Goal: Task Accomplishment & Management: Complete application form

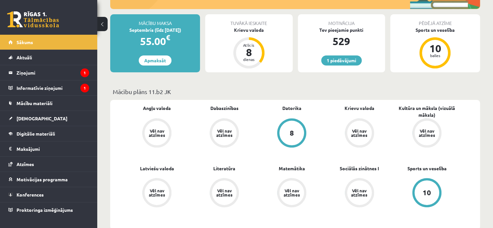
scroll to position [162, 0]
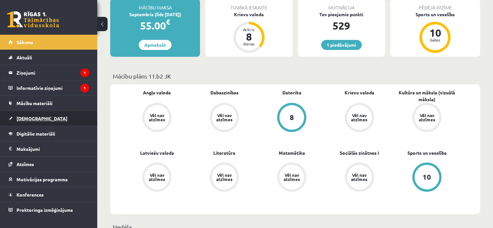
click at [37, 118] on link "[DEMOGRAPHIC_DATA]" at bounding box center [48, 118] width 81 height 15
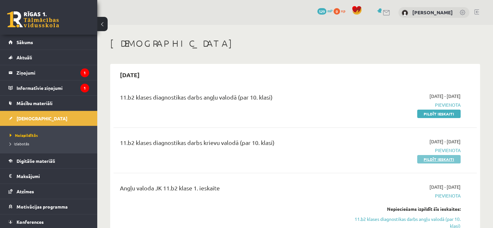
click at [436, 159] on link "Pildīt ieskaiti" at bounding box center [438, 159] width 43 height 8
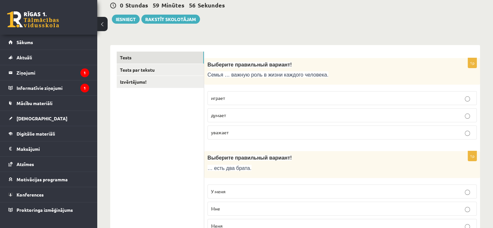
scroll to position [97, 0]
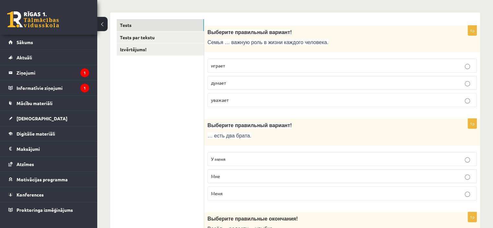
click at [234, 67] on p "играет" at bounding box center [342, 65] width 262 height 7
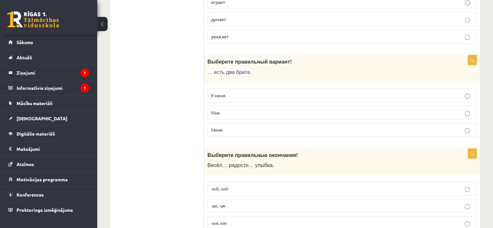
scroll to position [162, 0]
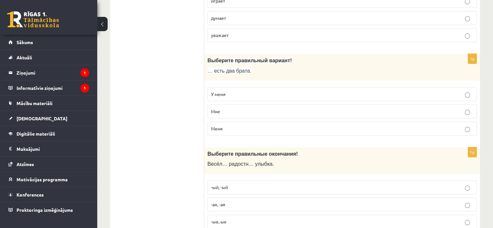
click at [257, 89] on label "У меня" at bounding box center [341, 94] width 269 height 14
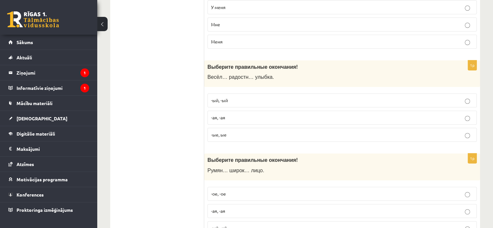
scroll to position [259, 0]
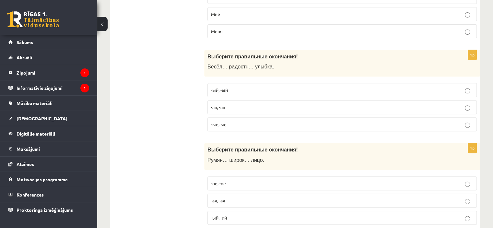
click at [244, 104] on p "-ая, -ая" at bounding box center [342, 107] width 262 height 7
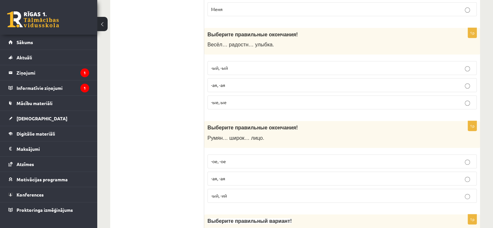
scroll to position [324, 0]
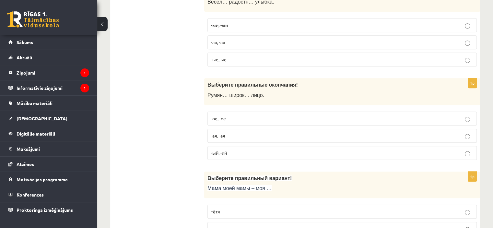
click at [229, 119] on p "-ое, -ое" at bounding box center [342, 118] width 262 height 7
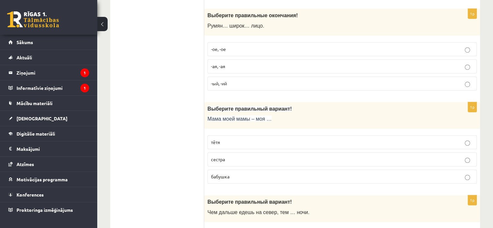
scroll to position [389, 0]
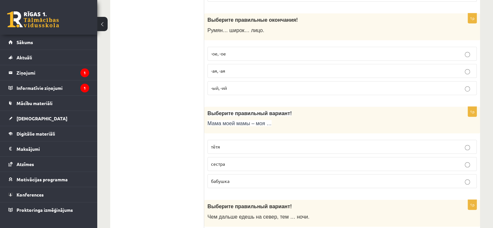
click at [250, 179] on p "бабушка" at bounding box center [342, 181] width 262 height 7
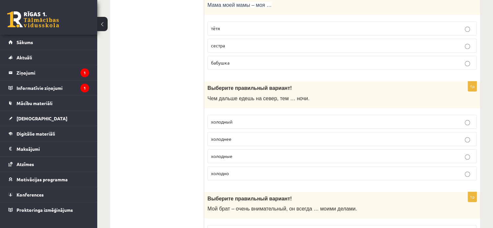
scroll to position [518, 0]
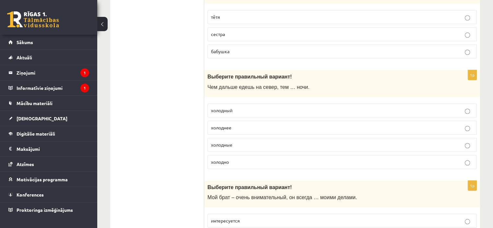
click at [260, 124] on p "холоднее" at bounding box center [342, 127] width 262 height 7
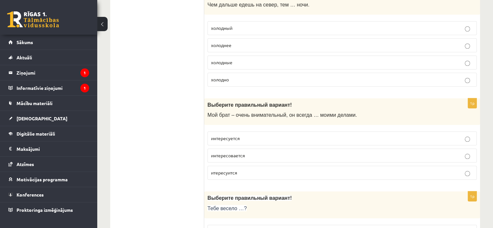
scroll to position [616, 0]
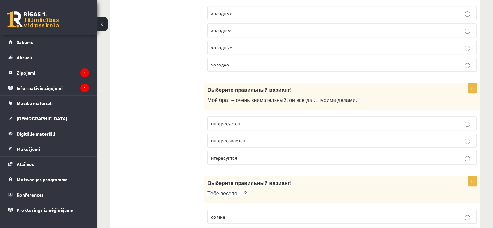
click at [255, 120] on p "интересуется" at bounding box center [342, 123] width 262 height 7
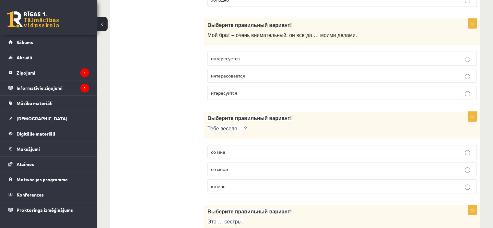
scroll to position [713, 0]
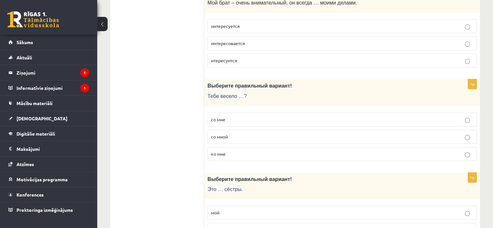
click at [245, 135] on p "со мной" at bounding box center [342, 136] width 262 height 7
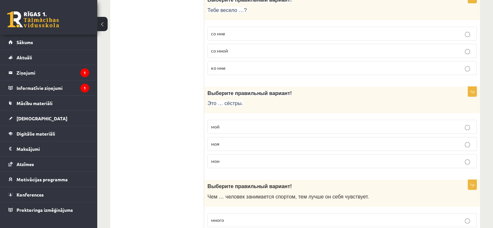
scroll to position [810, 0]
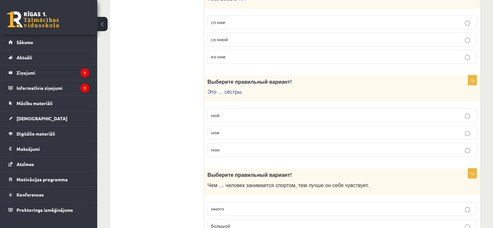
click at [253, 125] on label "моя" at bounding box center [341, 132] width 269 height 14
click at [253, 146] on p "мои" at bounding box center [342, 149] width 262 height 7
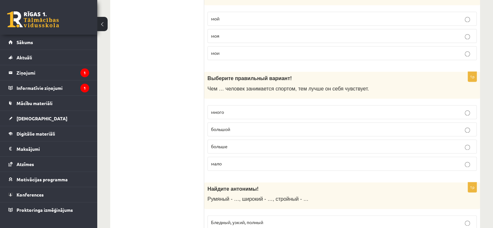
scroll to position [907, 0]
click at [241, 143] on p "больше" at bounding box center [342, 145] width 262 height 7
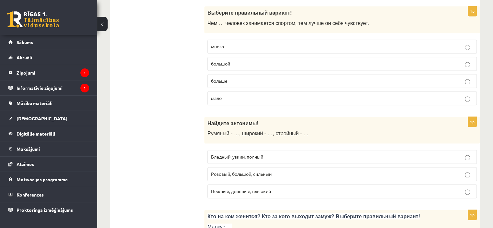
scroll to position [1004, 0]
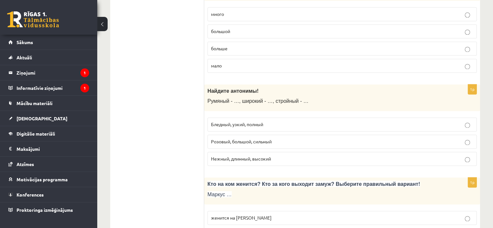
click at [219, 121] on span "Бледный, узкий, полный" at bounding box center [237, 124] width 52 height 6
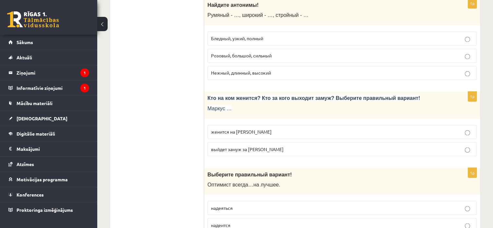
scroll to position [1102, 0]
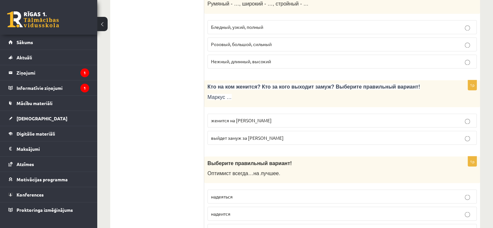
click at [229, 117] on span "женится на Агнии" at bounding box center [241, 120] width 61 height 6
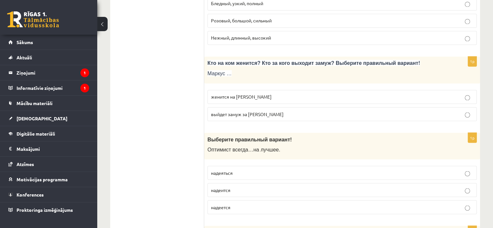
scroll to position [1166, 0]
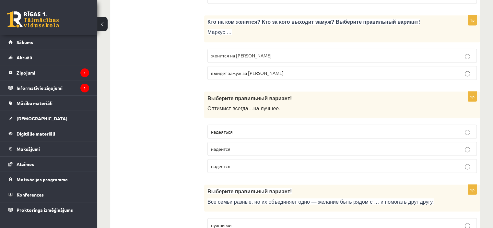
click at [237, 145] on p "надеится" at bounding box center [342, 148] width 262 height 7
click at [242, 162] on p "надеется" at bounding box center [342, 165] width 262 height 7
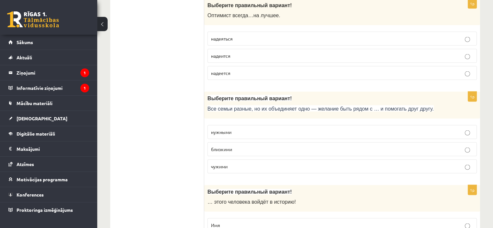
scroll to position [1264, 0]
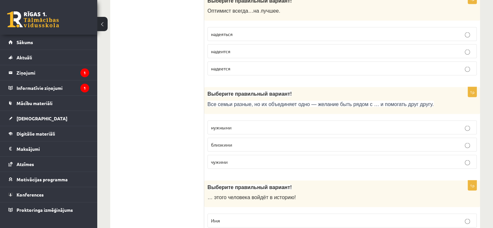
click at [251, 141] on p "близкими" at bounding box center [342, 144] width 262 height 7
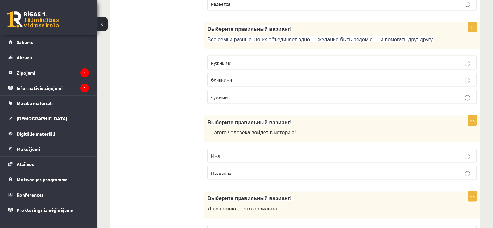
scroll to position [1361, 0]
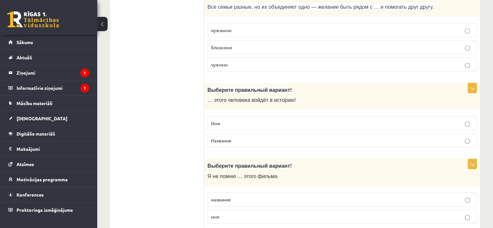
click at [253, 120] on p "Имя" at bounding box center [342, 123] width 262 height 7
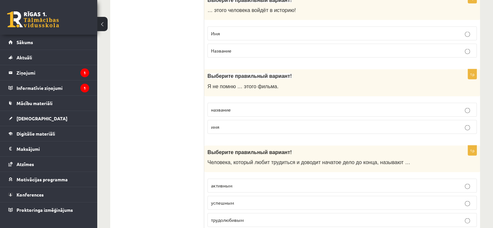
scroll to position [1458, 0]
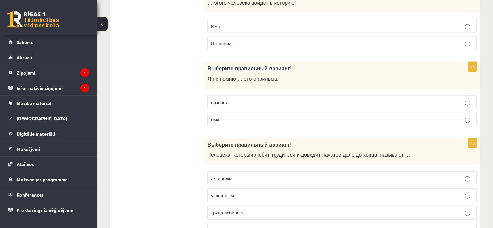
click at [264, 99] on p "название" at bounding box center [342, 102] width 262 height 7
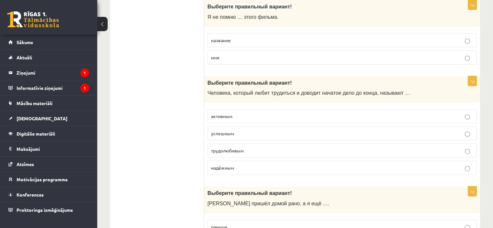
scroll to position [1523, 0]
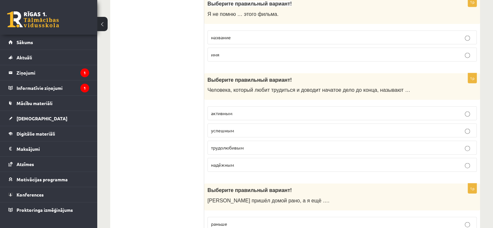
click at [251, 144] on p "трудолюбивым" at bounding box center [342, 147] width 262 height 7
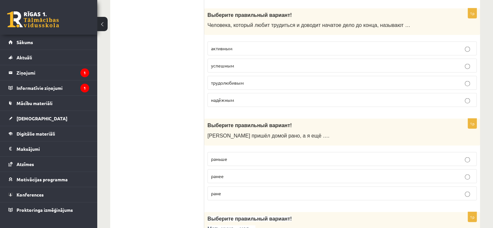
scroll to position [1620, 0]
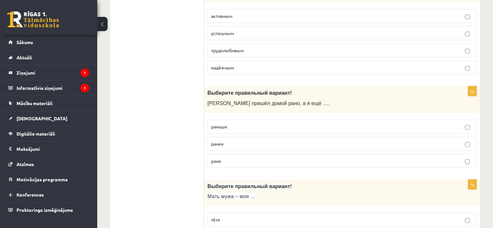
click at [238, 123] on p "раньше" at bounding box center [342, 126] width 262 height 7
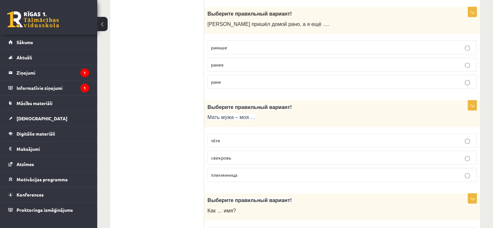
scroll to position [1717, 0]
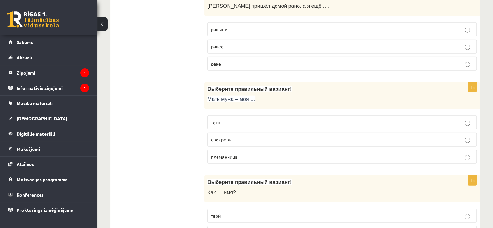
click at [243, 136] on p "свекровь" at bounding box center [342, 139] width 262 height 7
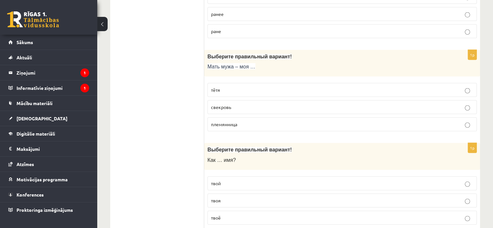
scroll to position [1782, 0]
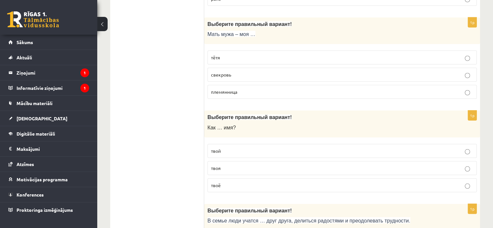
click at [223, 182] on p "твоё" at bounding box center [342, 185] width 262 height 7
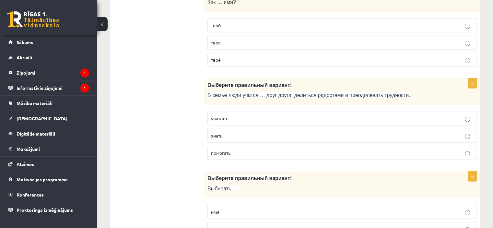
scroll to position [1912, 0]
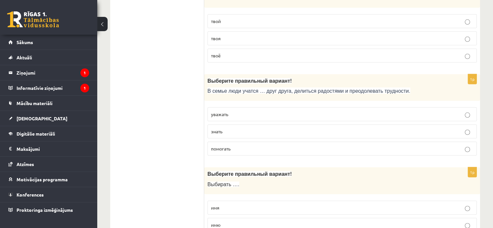
click at [249, 111] on p "уважать" at bounding box center [342, 114] width 262 height 7
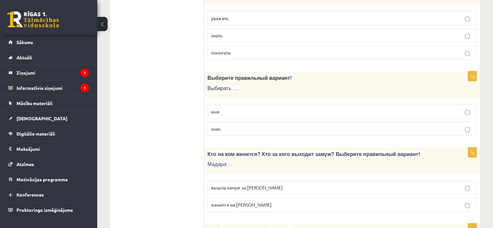
scroll to position [2009, 0]
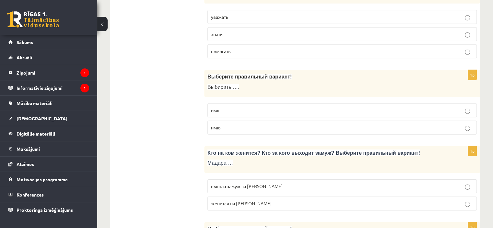
click at [250, 107] on p "имя" at bounding box center [342, 110] width 262 height 7
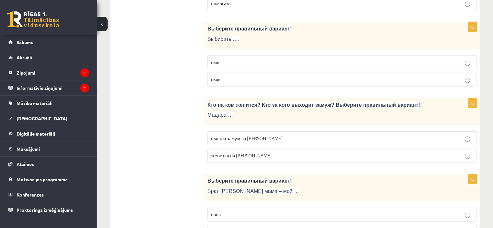
scroll to position [2074, 0]
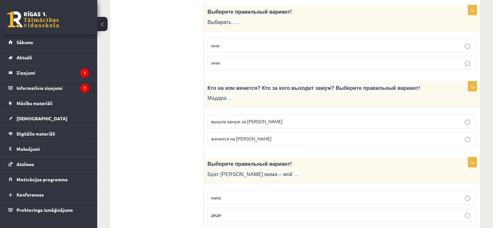
click at [220, 135] on span "женится на Марке" at bounding box center [241, 138] width 61 height 6
click at [232, 118] on span "вышла замуж за Марка" at bounding box center [247, 121] width 72 height 6
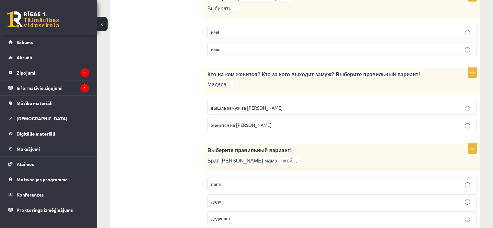
scroll to position [2099, 0]
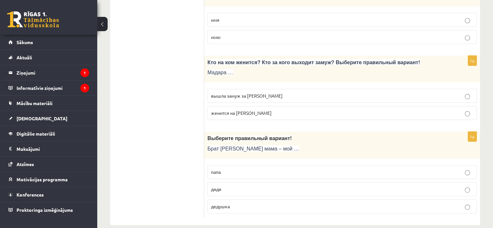
click at [237, 182] on label "дядя" at bounding box center [341, 189] width 269 height 14
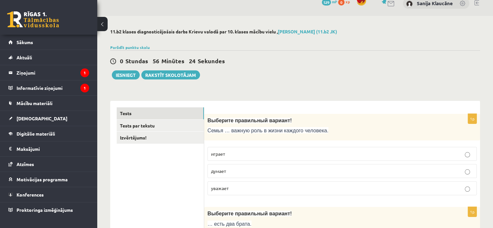
scroll to position [0, 0]
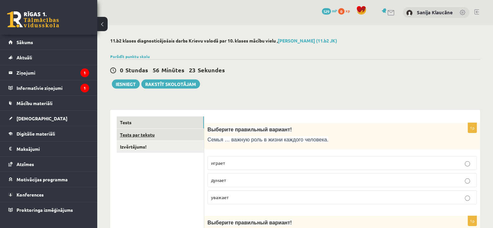
click at [179, 133] on link "Tests par tekstu" at bounding box center [160, 135] width 87 height 12
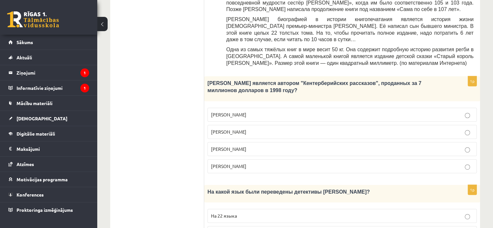
scroll to position [321, 0]
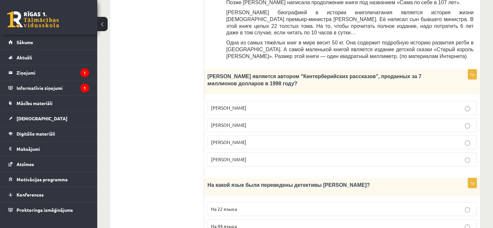
click at [245, 135] on label "Джефри Чосер" at bounding box center [341, 142] width 269 height 14
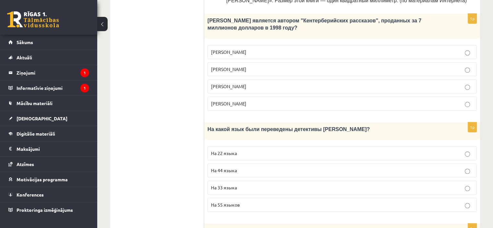
scroll to position [386, 0]
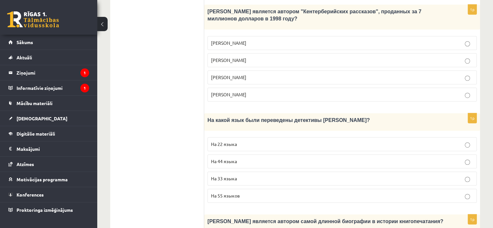
click at [241, 158] on p "На 44 языка" at bounding box center [342, 161] width 262 height 7
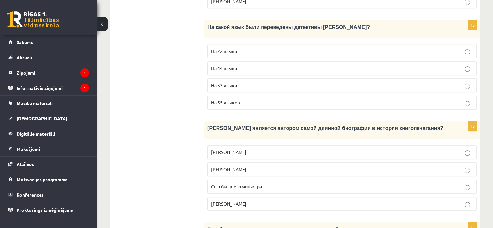
scroll to position [483, 0]
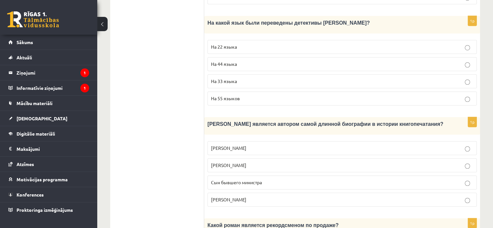
click at [245, 179] on span "Сын бывшего министра" at bounding box center [236, 182] width 51 height 6
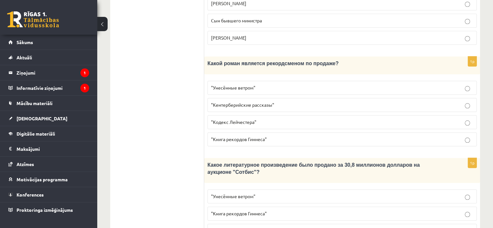
scroll to position [645, 0]
click at [276, 84] on p ""Унесённые ветром"" at bounding box center [342, 87] width 262 height 7
click at [247, 227] on span ""Кодекс Лейчестера"" at bounding box center [233, 230] width 45 height 6
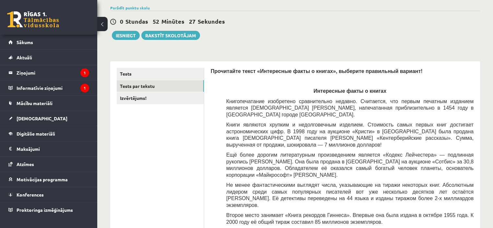
scroll to position [0, 0]
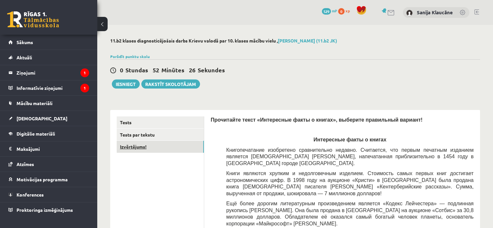
click at [144, 149] on link "Izvērtējums!" at bounding box center [160, 147] width 87 height 12
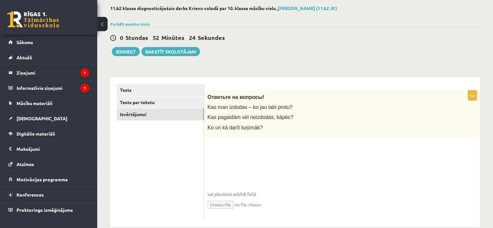
scroll to position [44, 0]
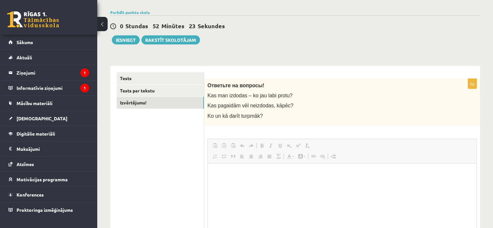
click at [273, 129] on div "0p Ответьте на вопросы! Kas man izdodas – ko jau labi protu? Kas pagaidām vēl n…" at bounding box center [342, 176] width 276 height 195
click at [276, 169] on p "Bagātinātā teksta redaktors, wiswyg-editor-user-answer-47024926258760" at bounding box center [342, 172] width 256 height 7
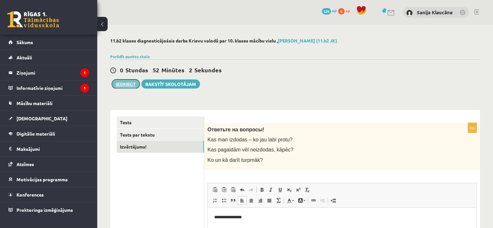
click at [131, 81] on button "Iesniegt" at bounding box center [126, 83] width 28 height 9
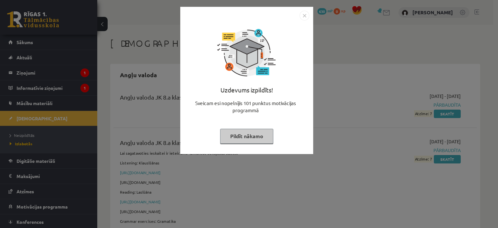
click at [306, 15] on img "Close" at bounding box center [304, 16] width 10 height 10
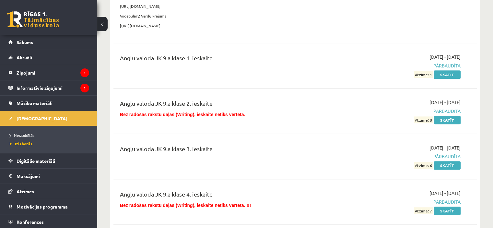
scroll to position [454, 0]
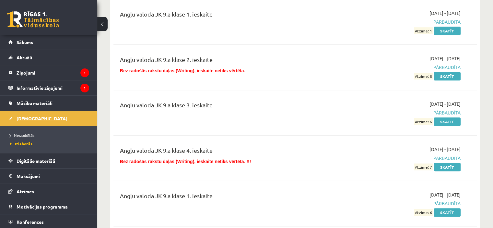
click at [36, 117] on span "[DEMOGRAPHIC_DATA]" at bounding box center [42, 118] width 51 height 6
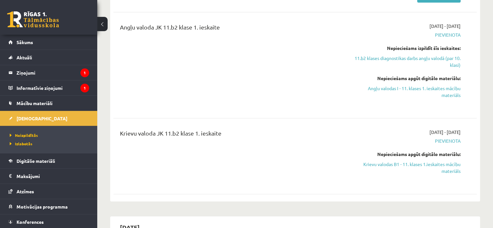
scroll to position [130, 0]
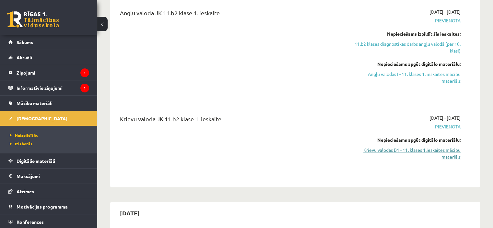
click at [445, 150] on link "Krievu valodas B1 - 11. klases 1.ieskaites mācību materiāls" at bounding box center [406, 153] width 107 height 14
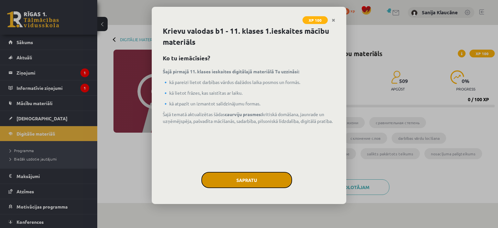
click at [259, 180] on button "Sapratu" at bounding box center [246, 180] width 91 height 16
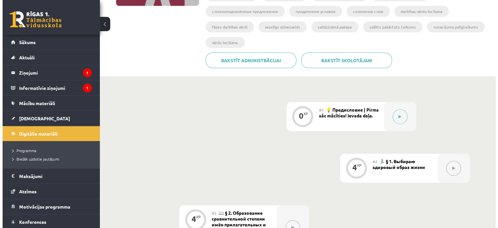
scroll to position [130, 0]
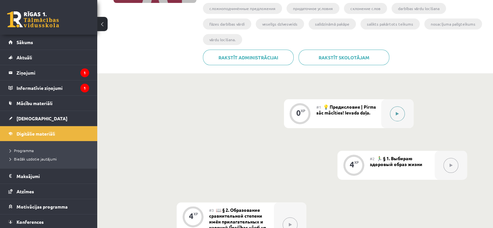
click at [404, 115] on div at bounding box center [397, 113] width 32 height 29
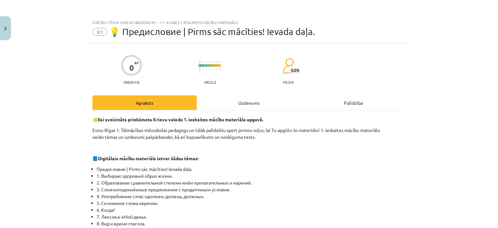
click at [251, 103] on div "Uzdevums" at bounding box center [249, 102] width 104 height 15
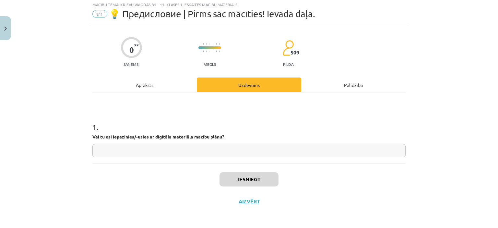
scroll to position [18, 0]
click at [222, 147] on input "text" at bounding box center [248, 150] width 313 height 13
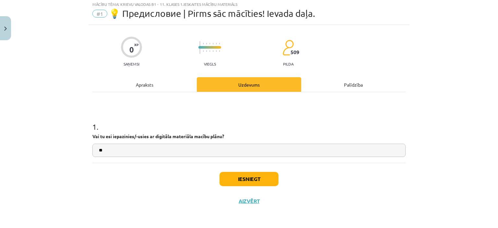
type input "**"
click at [269, 183] on button "Iesniegt" at bounding box center [248, 179] width 59 height 14
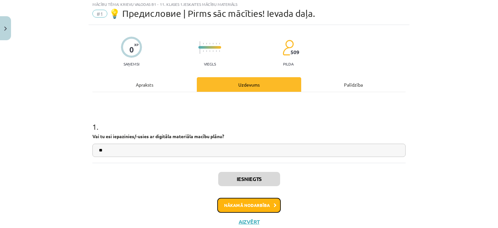
click at [250, 203] on button "Nākamā nodarbība" at bounding box center [249, 205] width 64 height 15
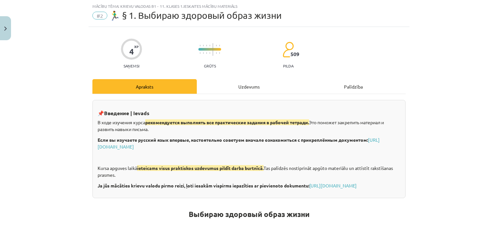
click at [259, 86] on div "Uzdevums" at bounding box center [249, 86] width 104 height 15
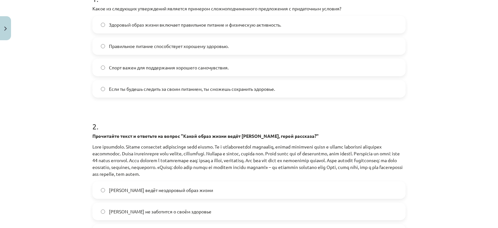
scroll to position [113, 0]
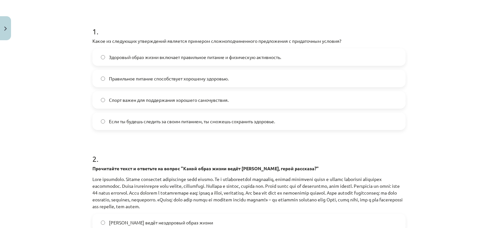
click at [147, 123] on span "Если ты будешь следить за своим питанием, ты сможешь сохранить здоровье." at bounding box center [192, 121] width 166 height 7
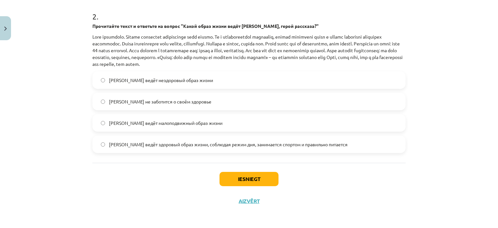
scroll to position [223, 0]
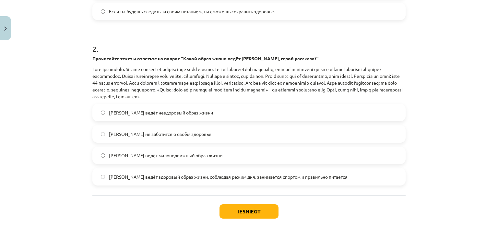
click at [133, 177] on span "Олег ведёт здоровый образ жизни, соблюдая режим дня, занимается спортом и прави…" at bounding box center [228, 176] width 238 height 7
click at [240, 214] on button "Iesniegt" at bounding box center [248, 211] width 59 height 14
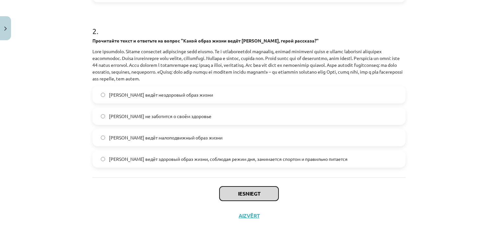
scroll to position [256, 0]
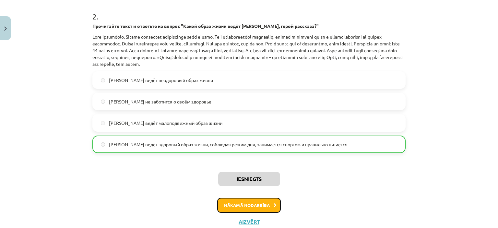
click at [263, 207] on button "Nākamā nodarbība" at bounding box center [249, 205] width 64 height 15
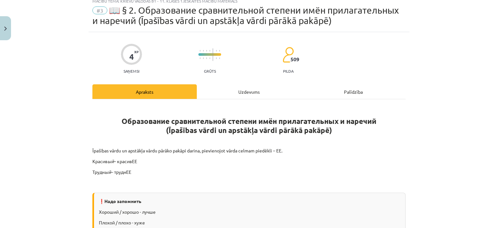
scroll to position [16, 0]
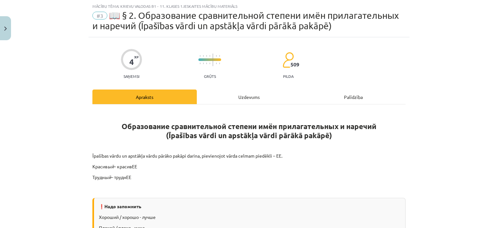
click at [263, 99] on div "Uzdevums" at bounding box center [249, 96] width 104 height 15
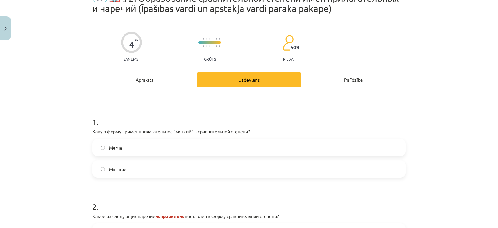
scroll to position [49, 0]
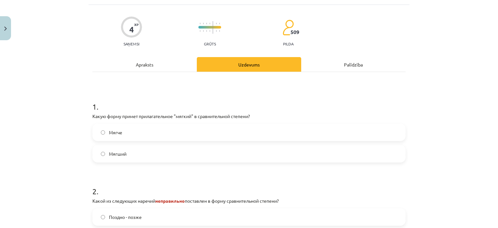
click at [154, 131] on label "Мягче" at bounding box center [249, 132] width 312 height 16
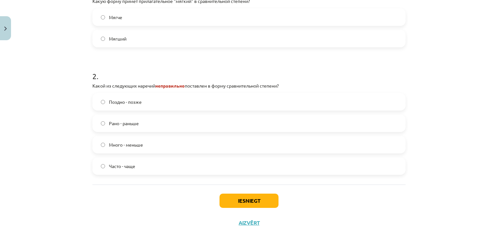
scroll to position [178, 0]
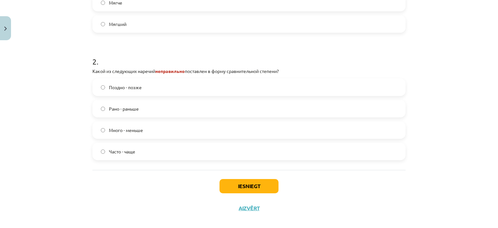
click at [156, 128] on label "Много - меньше" at bounding box center [249, 130] width 312 height 16
click at [255, 183] on button "Iesniegt" at bounding box center [248, 186] width 59 height 14
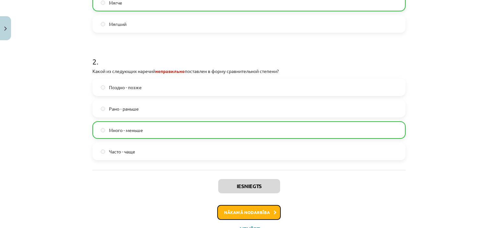
click at [233, 215] on button "Nākamā nodarbība" at bounding box center [249, 212] width 64 height 15
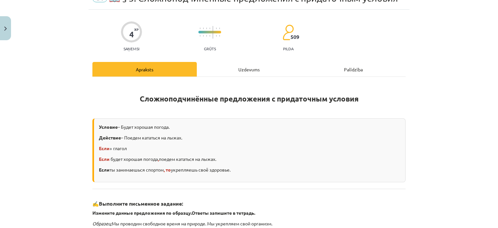
scroll to position [16, 0]
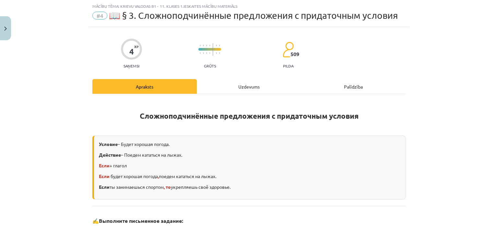
click at [241, 88] on div "Uzdevums" at bounding box center [249, 86] width 104 height 15
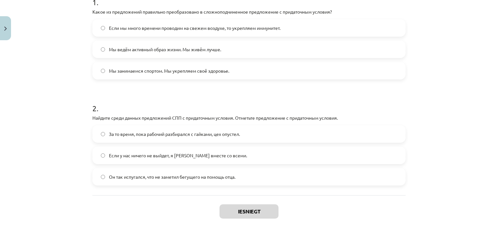
scroll to position [110, 0]
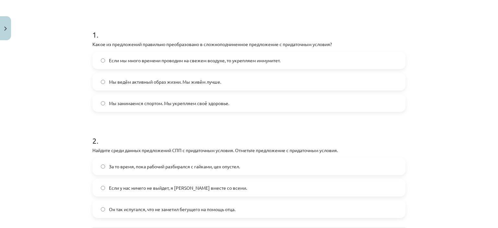
click at [127, 56] on label "Если мы много времени проводим на свежем воздухе, то укрепляем иммунитет." at bounding box center [249, 60] width 312 height 16
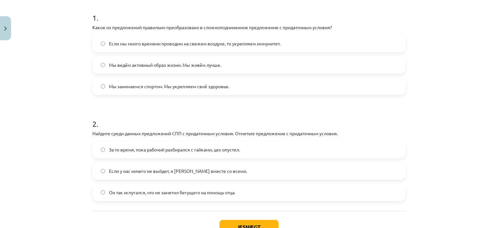
scroll to position [143, 0]
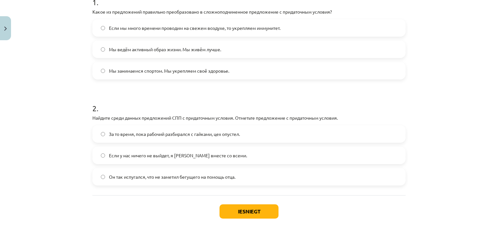
click at [148, 152] on span "Если у нас ничего не выйдет, я уеду вместе со всеми." at bounding box center [178, 155] width 138 height 7
click at [245, 208] on button "Iesniegt" at bounding box center [248, 211] width 59 height 14
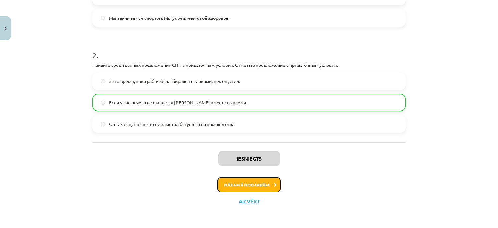
click at [260, 183] on button "Nākamā nodarbība" at bounding box center [249, 184] width 64 height 15
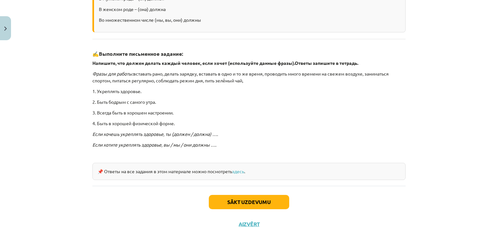
scroll to position [175, 0]
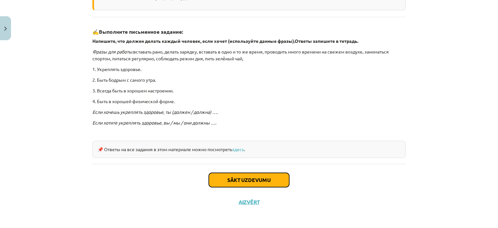
click at [238, 175] on button "Sākt uzdevumu" at bounding box center [249, 180] width 80 height 14
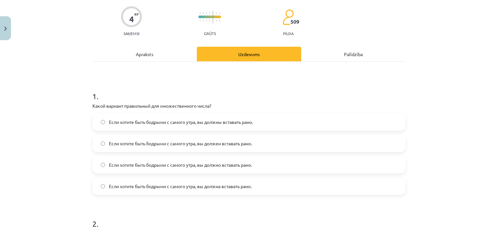
scroll to position [81, 0]
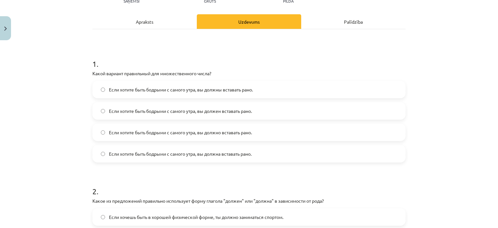
click at [215, 90] on span "Если хотите быть бодрыми с самого утра, вы должны вставать рано." at bounding box center [181, 89] width 144 height 7
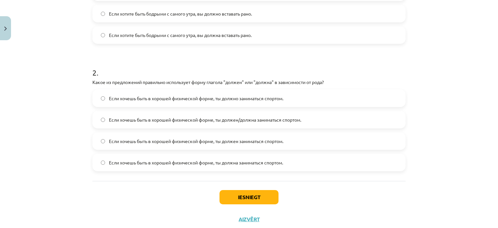
scroll to position [211, 0]
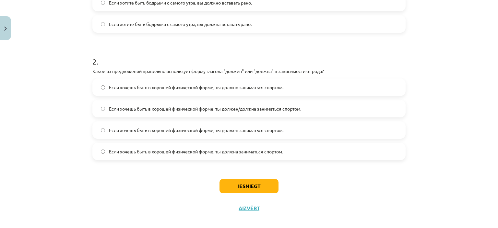
click at [280, 108] on span "Если хочешь быть в хорошей физической форме, ты должен/должна заниматься спорто…" at bounding box center [205, 108] width 192 height 7
click at [264, 156] on label "Если хочешь быть в хорошей физической форме, ты должна заниматься спортом." at bounding box center [249, 151] width 312 height 16
click at [258, 184] on button "Iesniegt" at bounding box center [248, 186] width 59 height 14
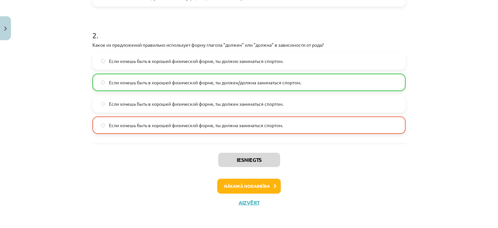
scroll to position [238, 0]
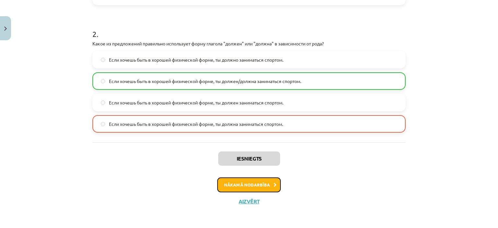
click at [271, 181] on button "Nākamā nodarbība" at bounding box center [249, 184] width 64 height 15
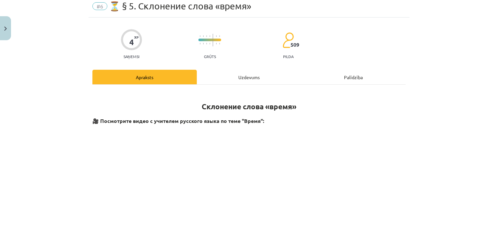
scroll to position [0, 0]
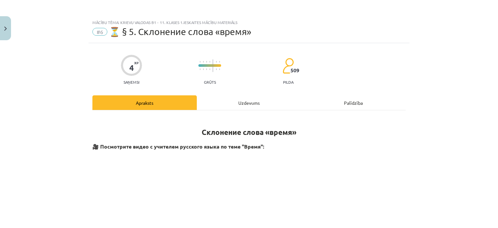
click at [262, 104] on div "Uzdevums" at bounding box center [249, 102] width 104 height 15
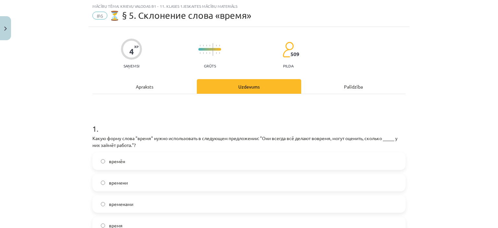
scroll to position [49, 0]
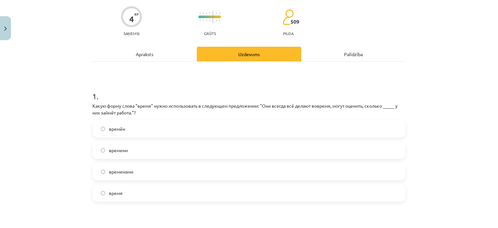
click at [171, 148] on label "времени" at bounding box center [249, 150] width 312 height 16
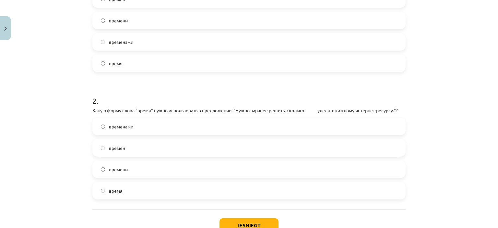
scroll to position [211, 0]
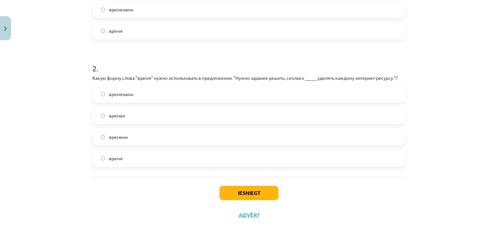
click at [167, 135] on label "времени" at bounding box center [249, 137] width 312 height 16
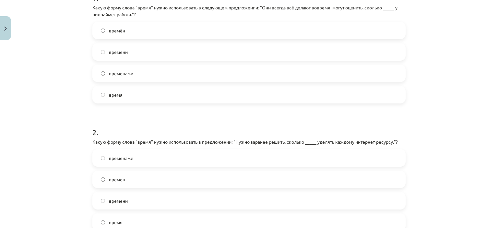
scroll to position [113, 0]
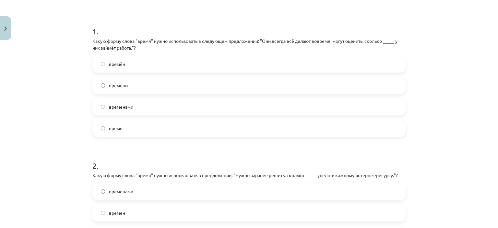
click at [156, 123] on label "время" at bounding box center [249, 128] width 312 height 16
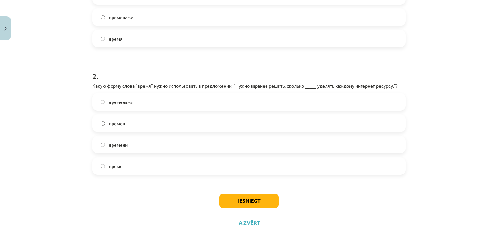
scroll to position [225, 0]
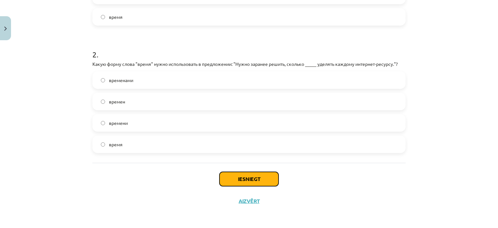
click at [249, 183] on button "Iesniegt" at bounding box center [248, 179] width 59 height 14
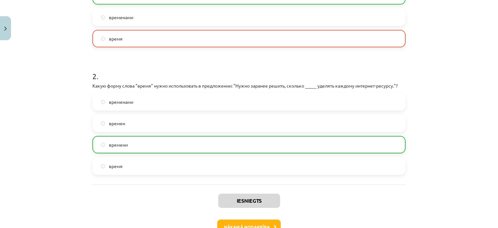
scroll to position [212, 0]
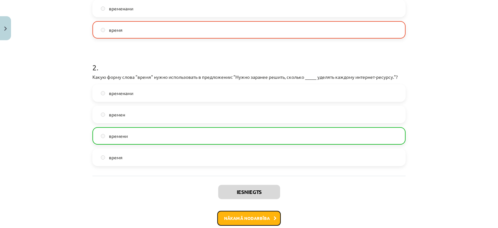
click at [231, 219] on button "Nākamā nodarbība" at bounding box center [249, 218] width 64 height 15
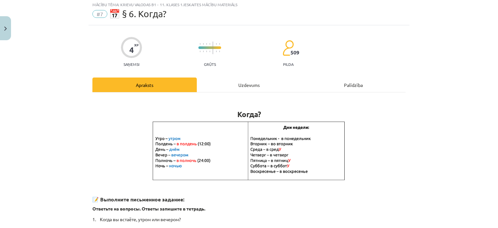
scroll to position [16, 0]
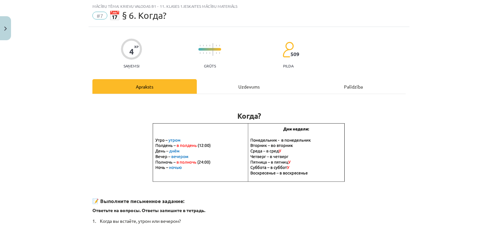
click at [224, 81] on div "Uzdevums" at bounding box center [249, 86] width 104 height 15
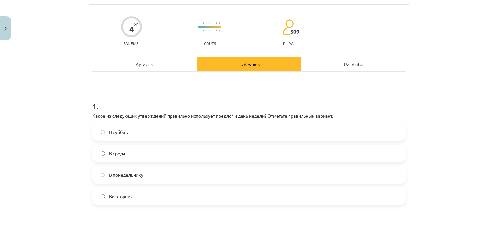
scroll to position [49, 0]
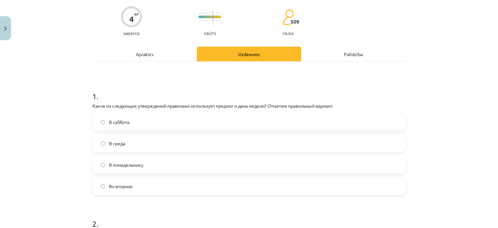
click at [149, 191] on label "Во вторник" at bounding box center [249, 186] width 312 height 16
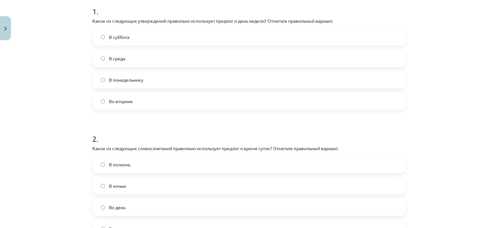
scroll to position [178, 0]
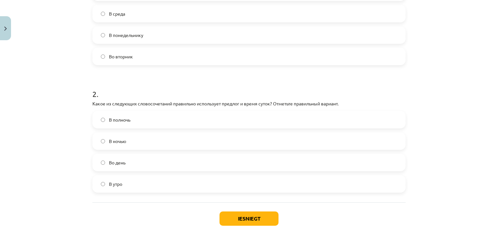
click at [162, 121] on label "В полночь" at bounding box center [249, 119] width 312 height 16
click at [235, 217] on button "Iesniegt" at bounding box center [248, 218] width 59 height 14
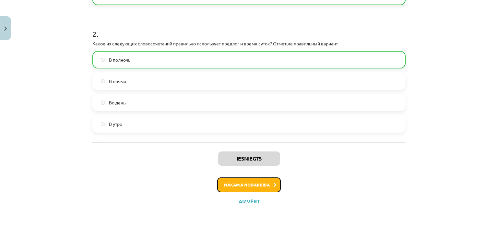
click at [254, 184] on button "Nākamā nodarbība" at bounding box center [249, 184] width 64 height 15
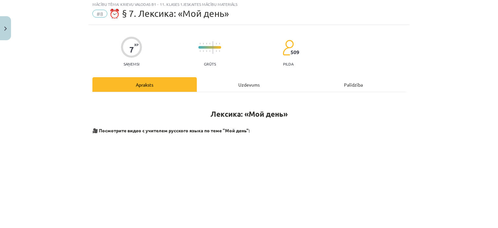
scroll to position [16, 0]
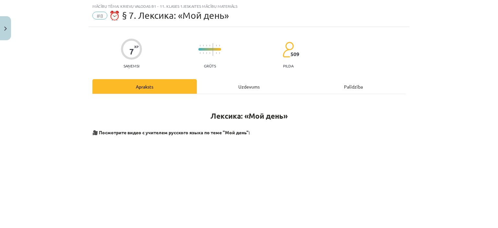
click at [251, 87] on div "Uzdevums" at bounding box center [249, 86] width 104 height 15
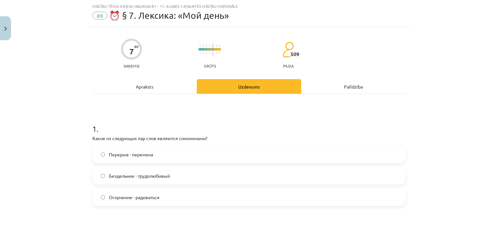
click at [227, 195] on label "Огорчение - радоваться" at bounding box center [249, 197] width 312 height 16
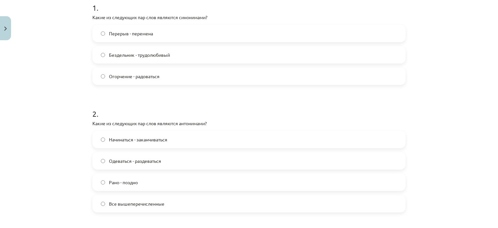
scroll to position [182, 0]
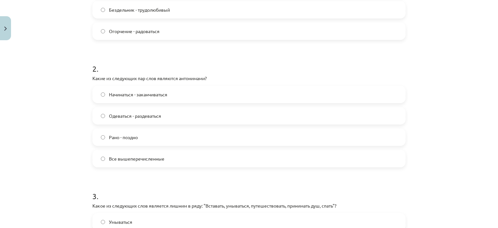
click at [244, 116] on label "Одеваться - раздеваться" at bounding box center [249, 116] width 312 height 16
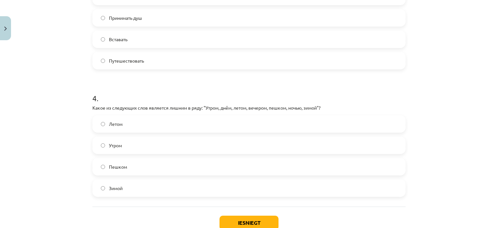
scroll to position [419, 0]
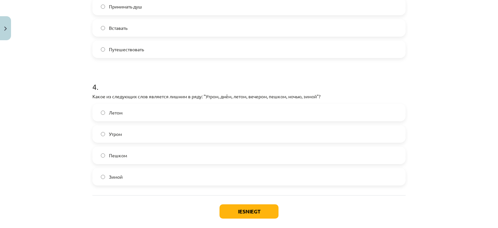
click at [140, 154] on label "Пешком" at bounding box center [249, 155] width 312 height 16
click at [264, 205] on button "Iesniegt" at bounding box center [248, 211] width 59 height 14
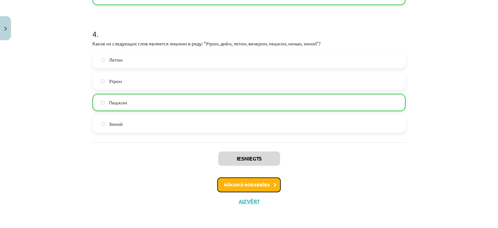
click at [258, 179] on button "Nākamā nodarbība" at bounding box center [249, 184] width 64 height 15
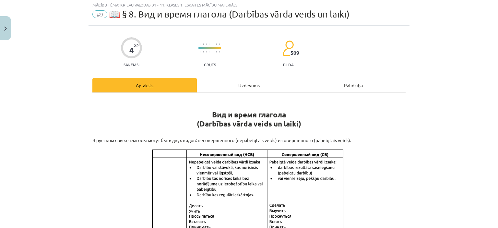
scroll to position [16, 0]
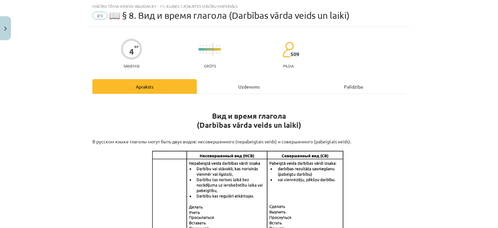
click at [262, 83] on div "Uzdevums" at bounding box center [249, 86] width 104 height 15
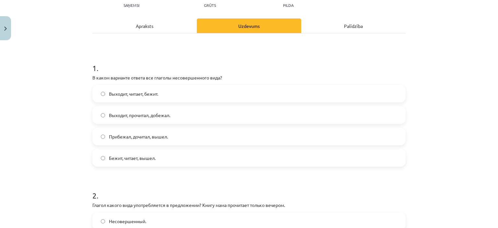
scroll to position [81, 0]
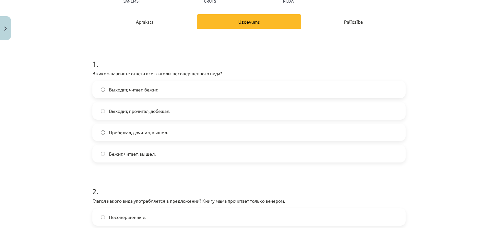
click at [167, 133] on label "Прибежал, дочитал, вышел." at bounding box center [249, 132] width 312 height 16
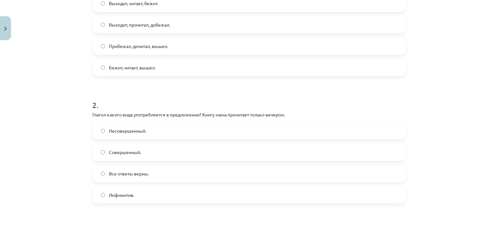
scroll to position [178, 0]
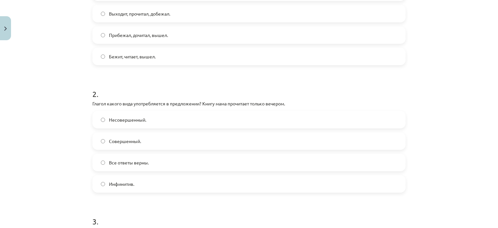
click at [141, 138] on label "Совершенный." at bounding box center [249, 141] width 312 height 16
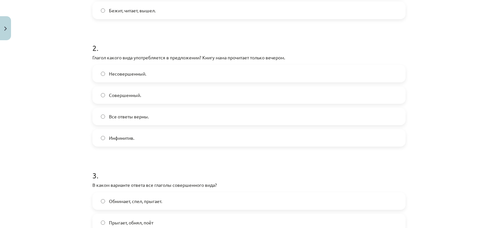
scroll to position [340, 0]
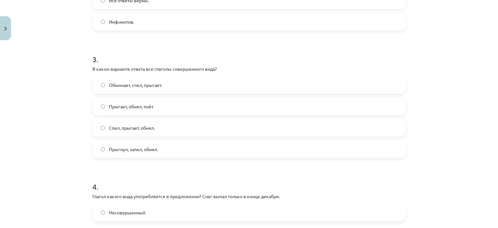
click at [174, 150] on label "Прыгнул, запел, обнял." at bounding box center [249, 149] width 312 height 16
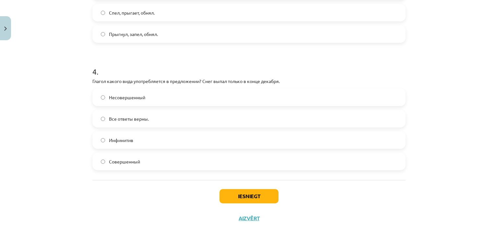
scroll to position [470, 0]
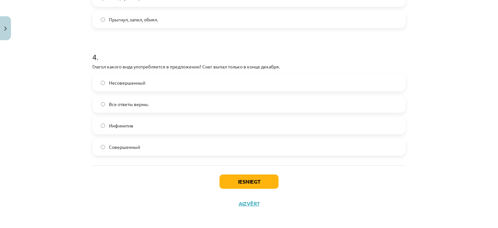
click at [133, 122] on label "Инфинитив" at bounding box center [249, 125] width 312 height 16
click at [136, 142] on label "Совершенный" at bounding box center [249, 147] width 312 height 16
click at [238, 183] on button "Iesniegt" at bounding box center [248, 181] width 59 height 14
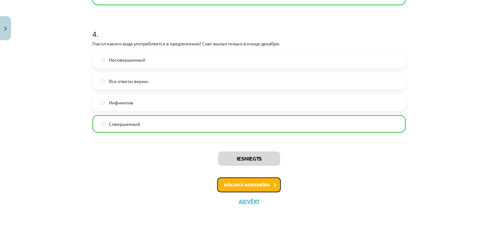
click at [261, 182] on button "Nākamā nodarbība" at bounding box center [249, 184] width 64 height 15
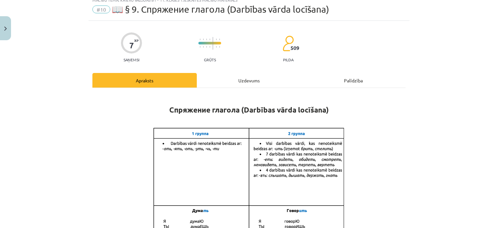
scroll to position [16, 0]
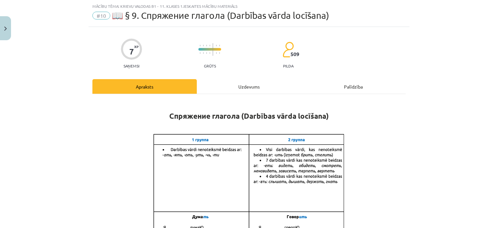
click at [248, 82] on div "Uzdevums" at bounding box center [249, 86] width 104 height 15
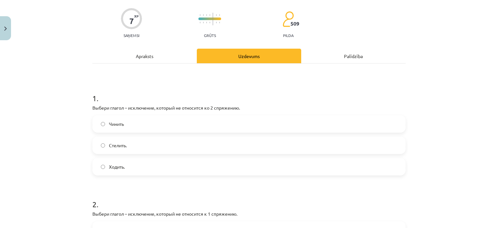
scroll to position [81, 0]
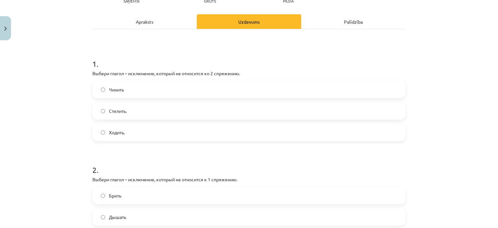
click at [165, 88] on label "Чинить" at bounding box center [249, 89] width 312 height 16
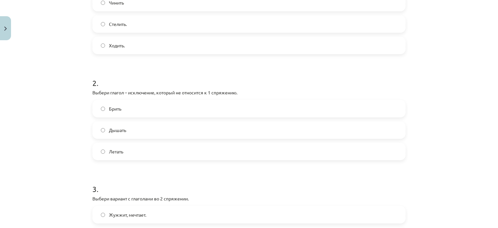
scroll to position [178, 0]
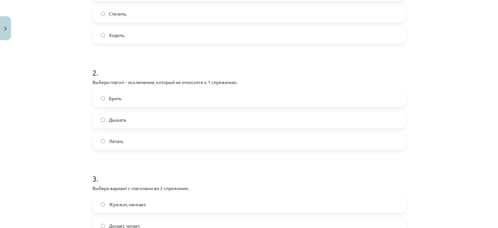
click at [160, 95] on label "Брить" at bounding box center [249, 98] width 312 height 16
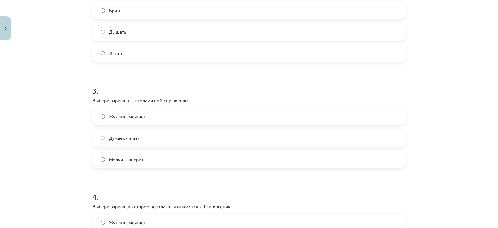
scroll to position [275, 0]
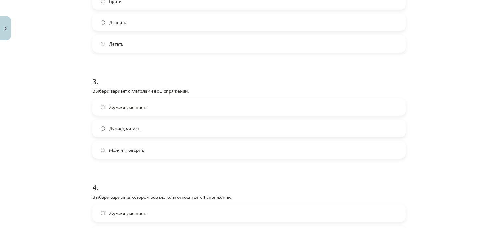
click at [156, 129] on label "Думает, читает." at bounding box center [249, 128] width 312 height 16
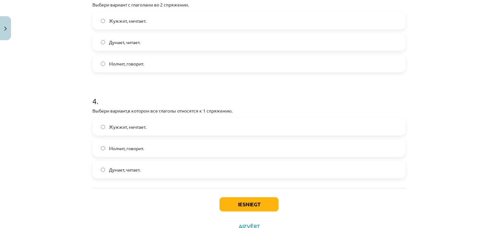
scroll to position [373, 0]
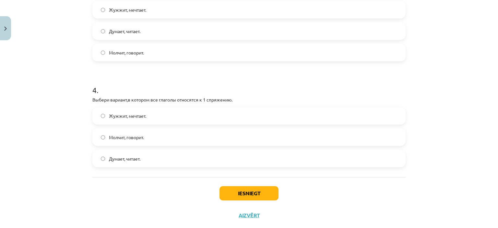
click at [157, 120] on label "Жужжит, мечтает." at bounding box center [249, 116] width 312 height 16
click at [252, 193] on button "Iesniegt" at bounding box center [248, 193] width 59 height 14
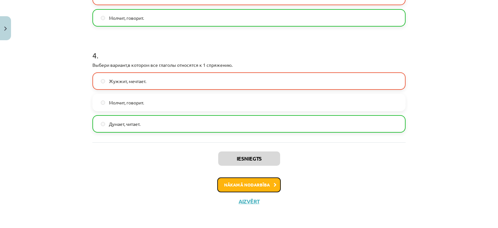
click at [256, 179] on button "Nākamā nodarbība" at bounding box center [249, 184] width 64 height 15
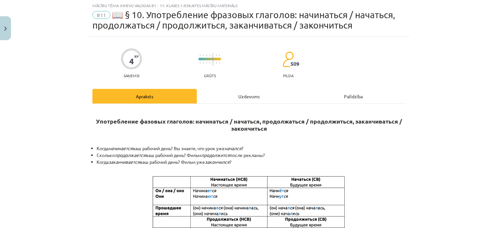
scroll to position [16, 0]
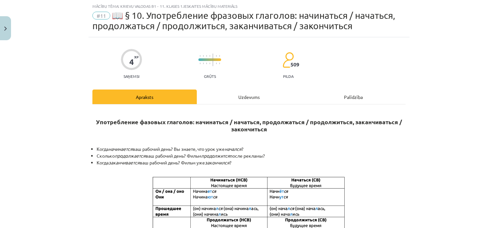
click at [255, 92] on div "Uzdevums" at bounding box center [249, 96] width 104 height 15
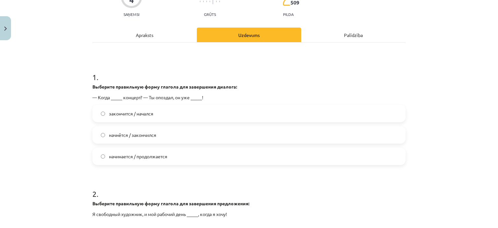
scroll to position [81, 0]
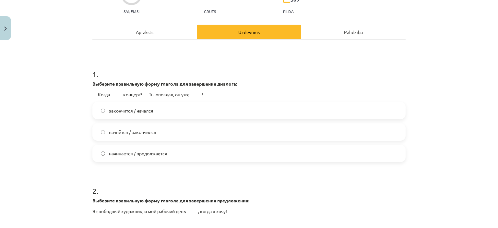
click at [175, 131] on label "начнётся / закончился" at bounding box center [249, 132] width 312 height 16
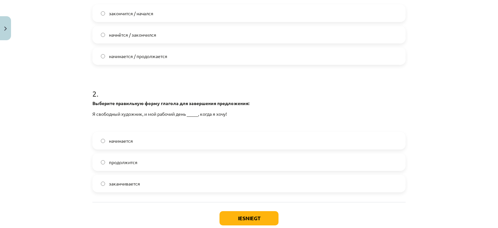
scroll to position [211, 0]
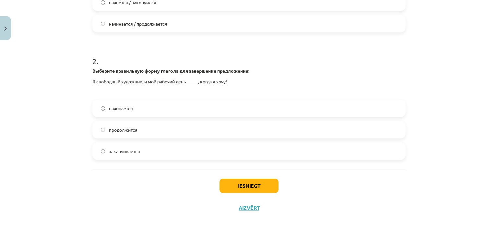
click at [166, 106] on label "начинается" at bounding box center [249, 108] width 312 height 16
click at [252, 184] on button "Iesniegt" at bounding box center [248, 186] width 59 height 14
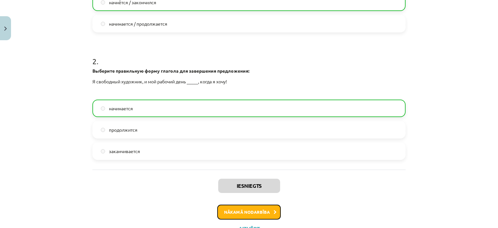
click at [230, 206] on button "Nākamā nodarbība" at bounding box center [249, 211] width 64 height 15
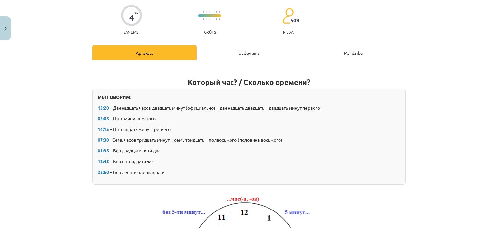
scroll to position [16, 0]
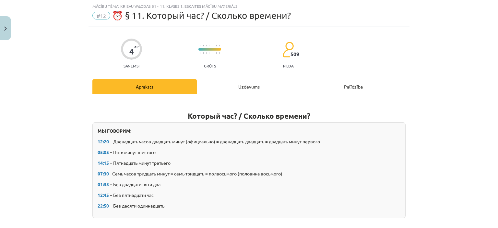
click at [271, 85] on div "Uzdevums" at bounding box center [249, 86] width 104 height 15
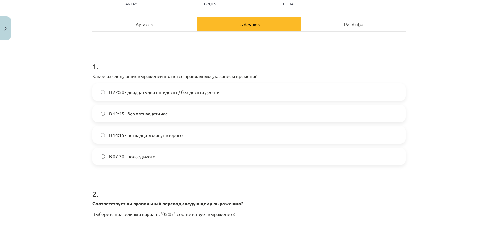
scroll to position [81, 0]
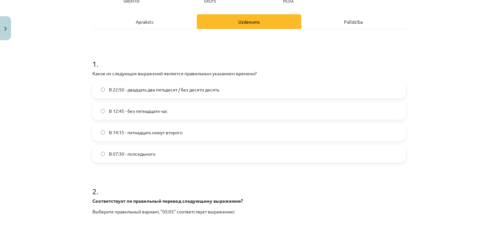
click at [235, 90] on label "В 22:50 - двадцать два пятьдесят / без десяти десять" at bounding box center [249, 89] width 312 height 16
click at [201, 88] on span "В 22:50 - двадцать два пятьдесят / без десяти десять" at bounding box center [164, 89] width 110 height 7
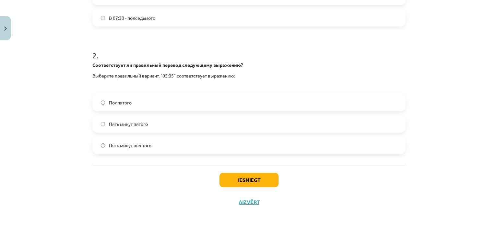
scroll to position [218, 0]
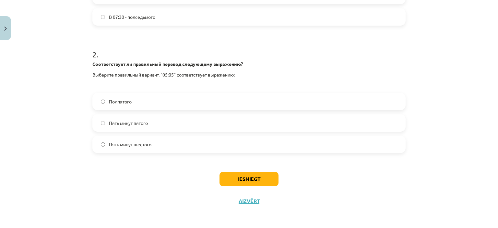
click at [161, 121] on label "Пять минут пятого" at bounding box center [249, 123] width 312 height 16
click at [241, 175] on button "Iesniegt" at bounding box center [248, 179] width 59 height 14
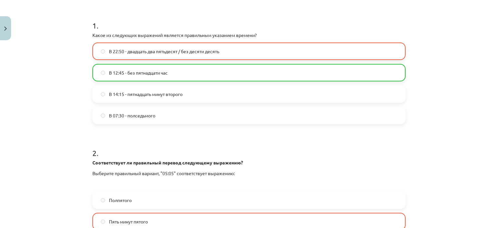
scroll to position [238, 0]
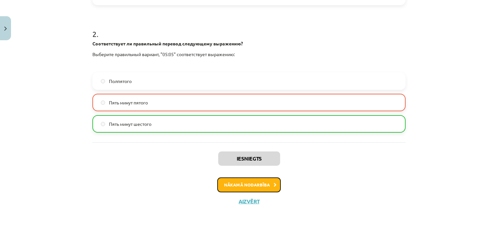
click at [246, 180] on button "Nākamā nodarbība" at bounding box center [249, 184] width 64 height 15
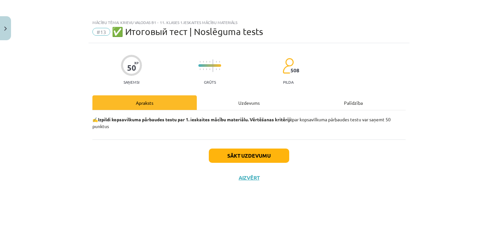
click at [250, 105] on div "Uzdevums" at bounding box center [249, 102] width 104 height 15
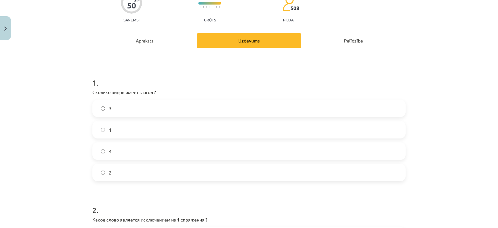
scroll to position [65, 0]
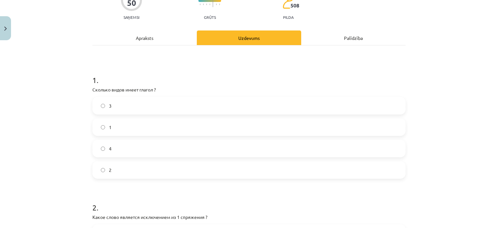
click at [174, 103] on label "3" at bounding box center [249, 106] width 312 height 16
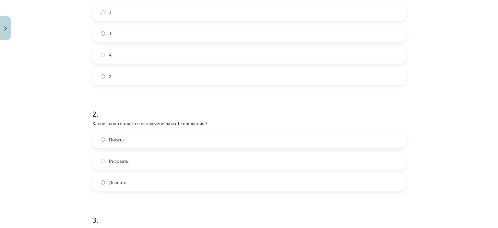
scroll to position [162, 0]
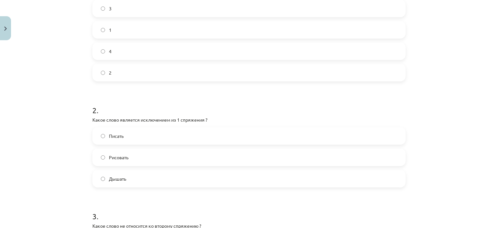
click at [163, 175] on label "Дышать" at bounding box center [249, 178] width 312 height 16
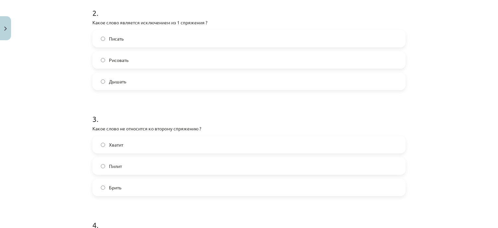
scroll to position [292, 0]
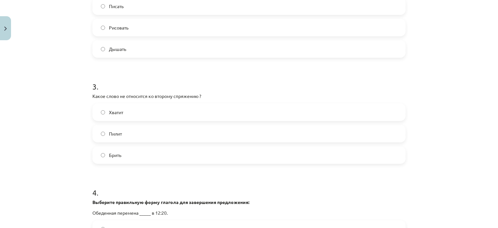
click at [145, 150] on label "Брить" at bounding box center [249, 155] width 312 height 16
click at [161, 133] on label "Пилит" at bounding box center [249, 133] width 312 height 16
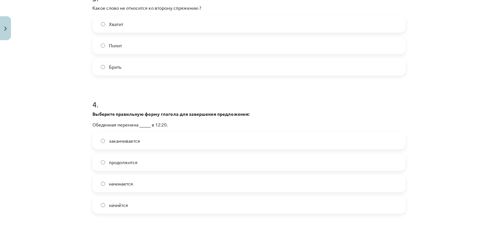
scroll to position [389, 0]
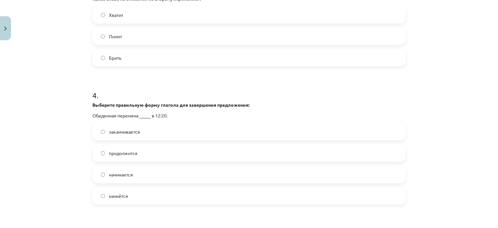
click at [160, 174] on label "начинается" at bounding box center [249, 174] width 312 height 16
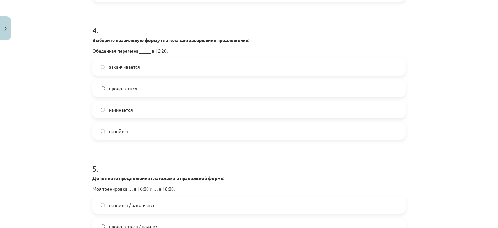
scroll to position [518, 0]
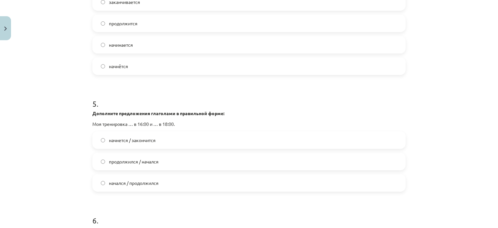
click at [140, 142] on span "начнется / закончится" at bounding box center [132, 140] width 47 height 7
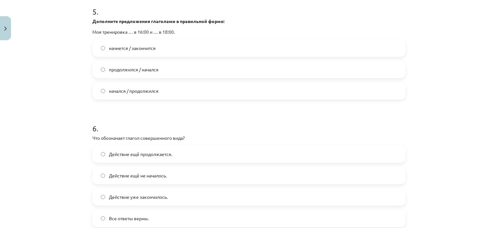
scroll to position [648, 0]
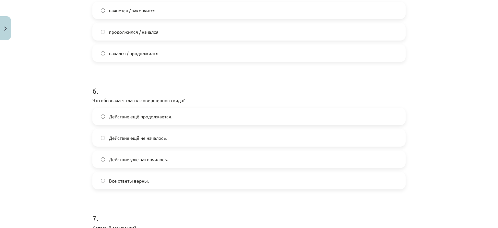
click at [170, 157] on label "Действие уже закончилось." at bounding box center [249, 159] width 312 height 16
click at [176, 118] on label "Действие ещё продолжается." at bounding box center [249, 116] width 312 height 16
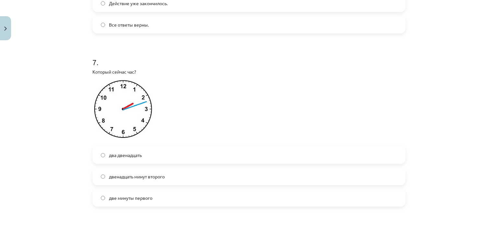
scroll to position [810, 0]
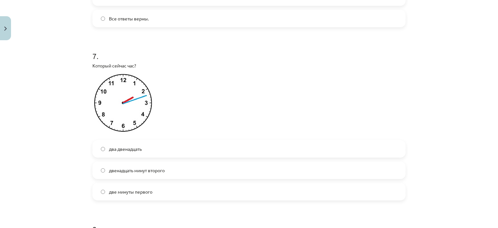
click at [167, 170] on label "двенадцать минут второго" at bounding box center [249, 170] width 312 height 16
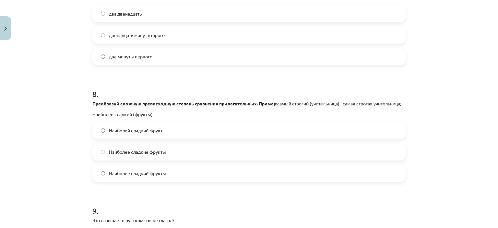
scroll to position [972, 0]
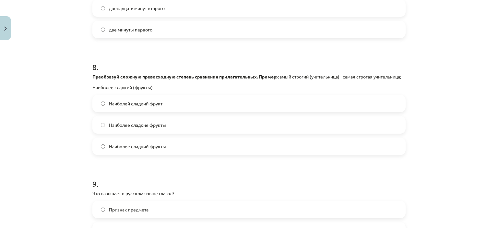
click at [136, 128] on span "Наиболее сладкие фрукты" at bounding box center [137, 124] width 57 height 7
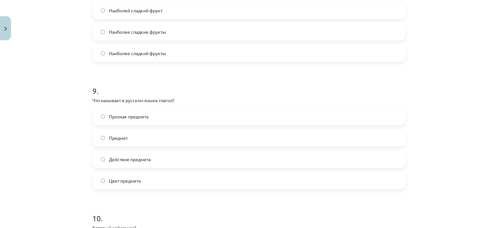
scroll to position [1069, 0]
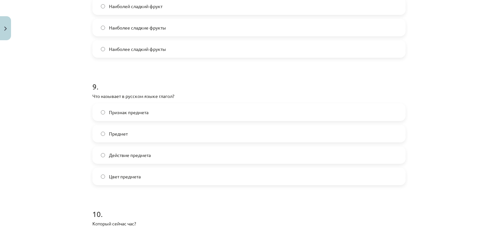
click at [180, 116] on label "Признак предмета" at bounding box center [249, 112] width 312 height 16
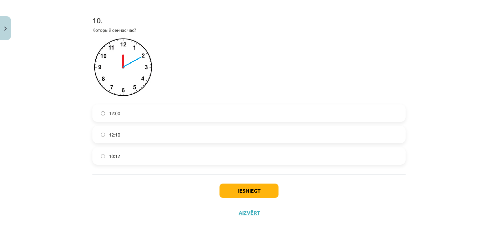
scroll to position [1264, 0]
click at [132, 142] on label "12:10" at bounding box center [249, 133] width 312 height 16
click at [251, 197] on button "Iesniegt" at bounding box center [248, 189] width 59 height 14
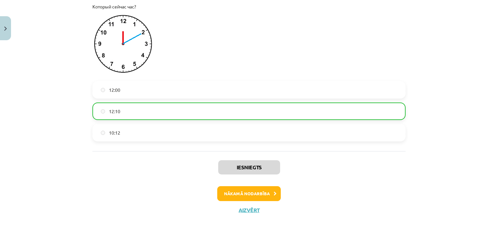
scroll to position [1301, 0]
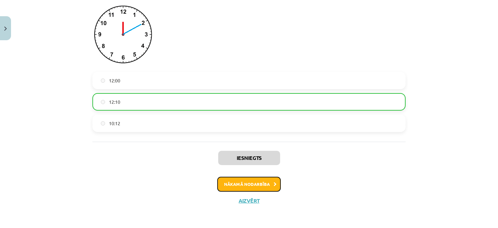
click at [267, 189] on button "Nākamā nodarbība" at bounding box center [249, 184] width 64 height 15
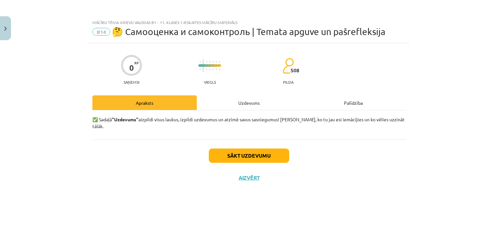
scroll to position [0, 0]
click at [241, 105] on div "Uzdevums" at bounding box center [249, 102] width 104 height 15
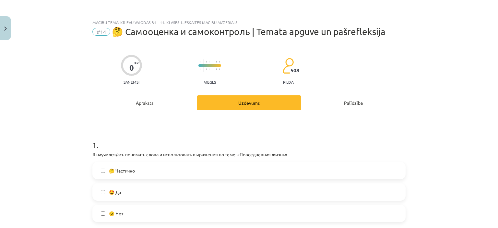
scroll to position [65, 0]
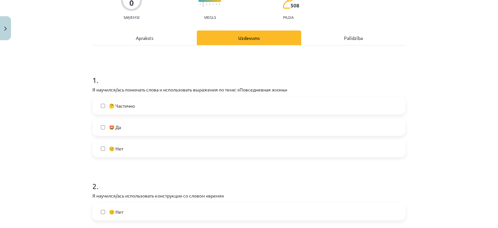
click at [218, 123] on label "🤩 Да" at bounding box center [249, 127] width 312 height 16
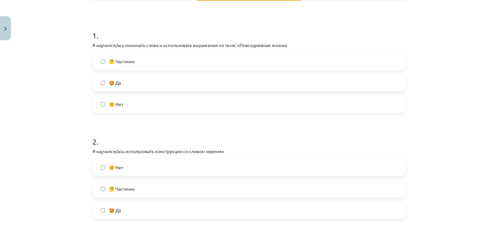
scroll to position [162, 0]
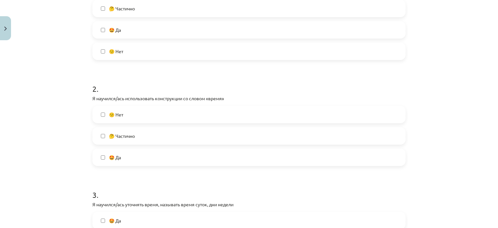
click at [219, 109] on label "🙁 Нет" at bounding box center [249, 114] width 312 height 16
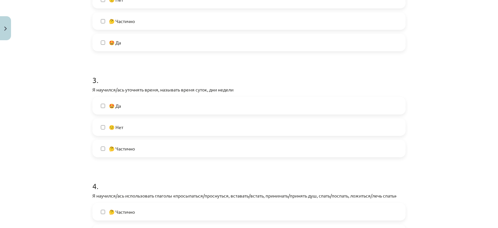
scroll to position [292, 0]
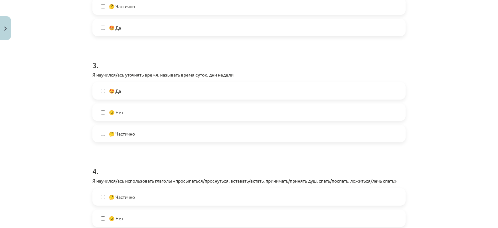
click at [220, 131] on label "🤔 Частично" at bounding box center [249, 133] width 312 height 16
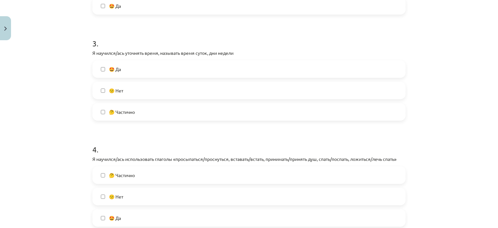
scroll to position [324, 0]
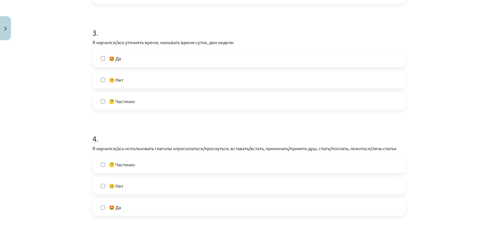
click at [234, 159] on label "🤔 Частично" at bounding box center [249, 164] width 312 height 16
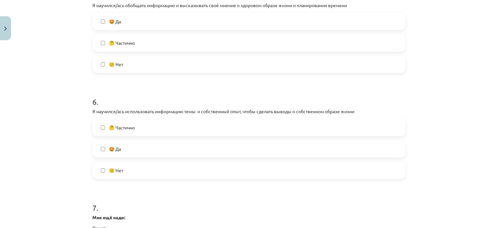
scroll to position [583, 0]
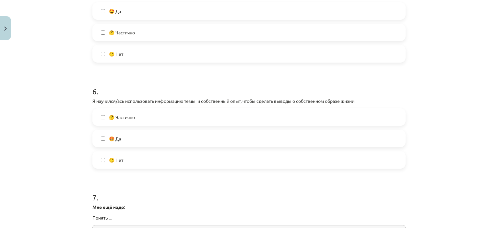
click at [230, 50] on label "🙁 Нет" at bounding box center [249, 54] width 312 height 16
click at [189, 135] on label "🤩 Да" at bounding box center [249, 138] width 312 height 16
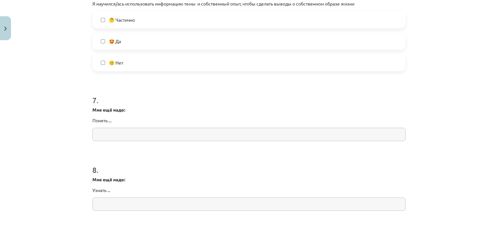
click at [179, 131] on input "text" at bounding box center [248, 134] width 313 height 13
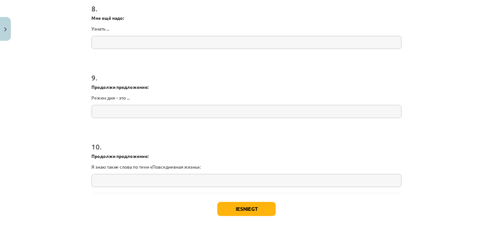
scroll to position [873, 0]
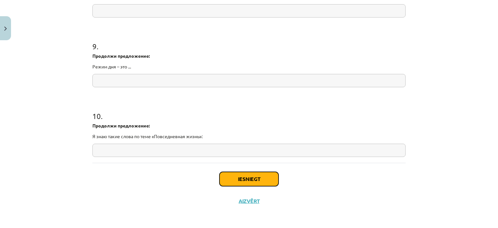
click at [257, 173] on button "Iesniegt" at bounding box center [248, 179] width 59 height 14
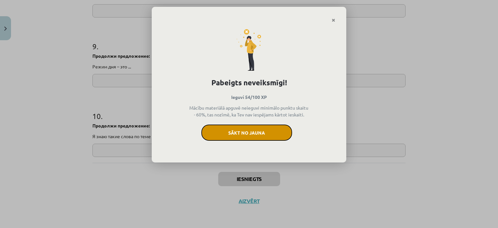
click at [278, 132] on button "Sākt no jauna" at bounding box center [246, 132] width 91 height 16
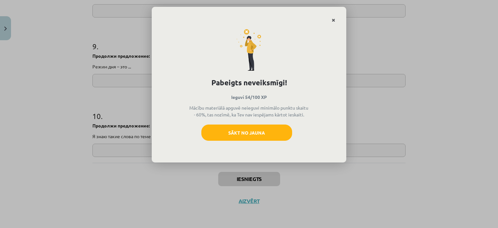
click at [337, 19] on link "Close" at bounding box center [333, 20] width 11 height 13
